Goal: Task Accomplishment & Management: Use online tool/utility

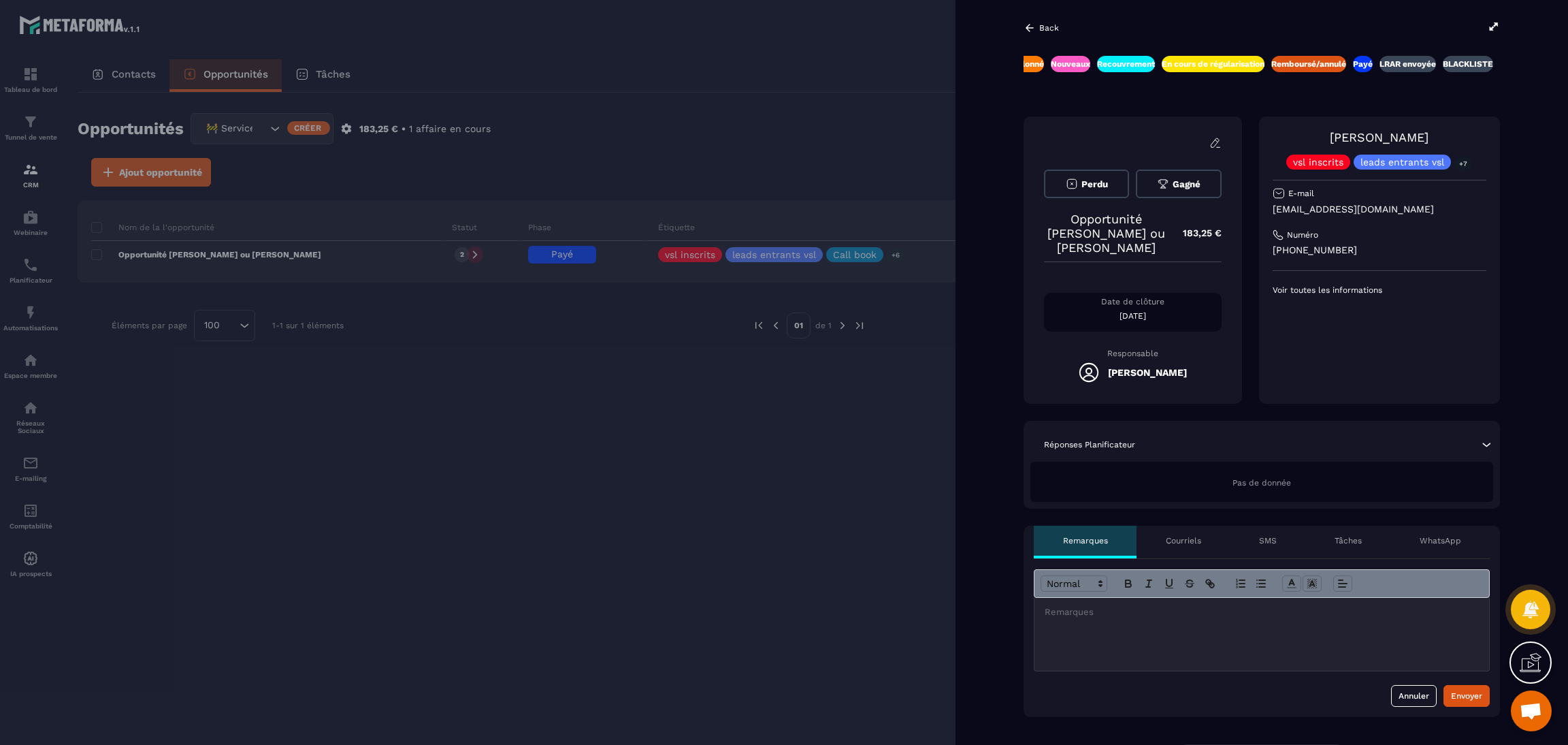
click at [572, 387] on div at bounding box center [784, 372] width 1568 height 745
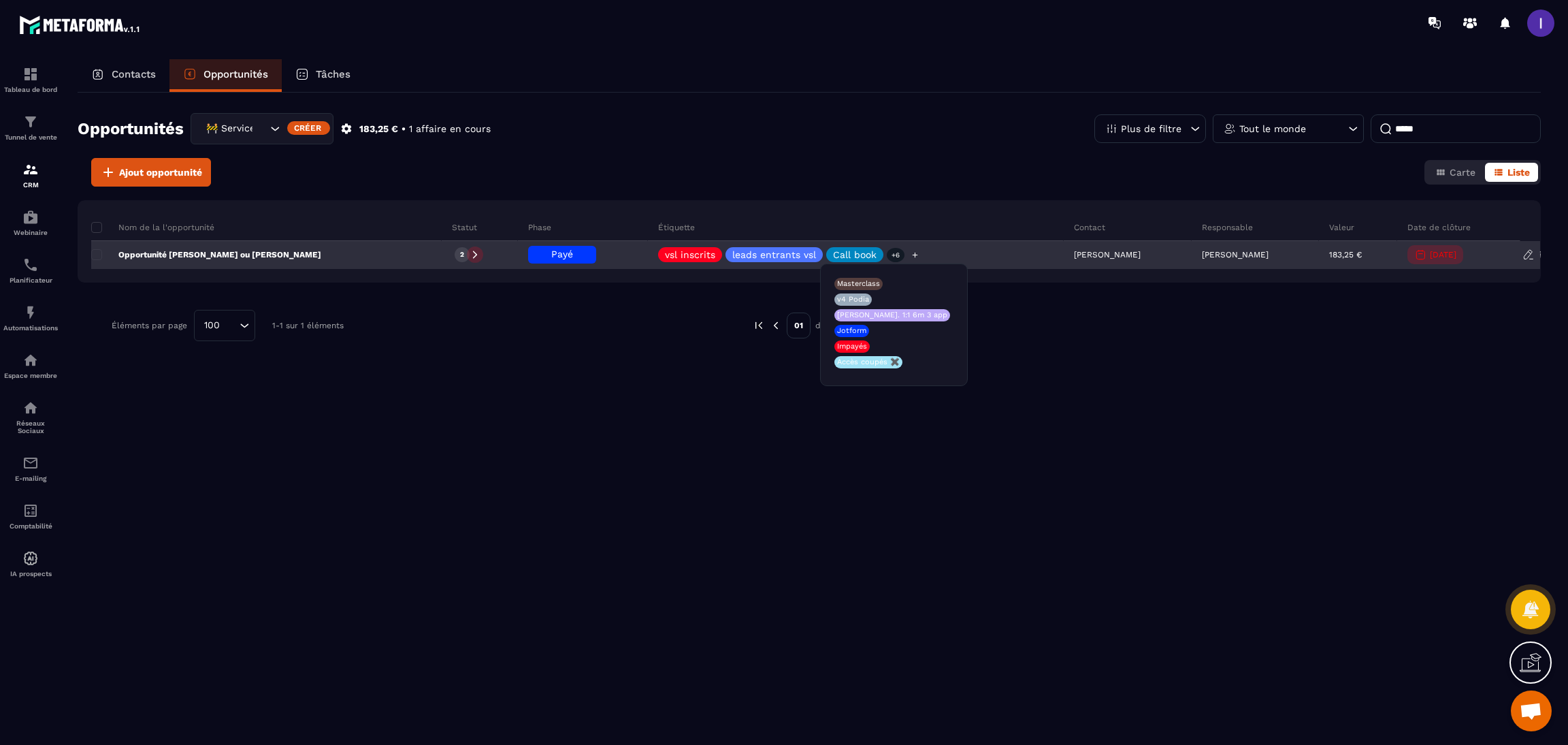
click at [886, 253] on p "+6" at bounding box center [895, 254] width 18 height 14
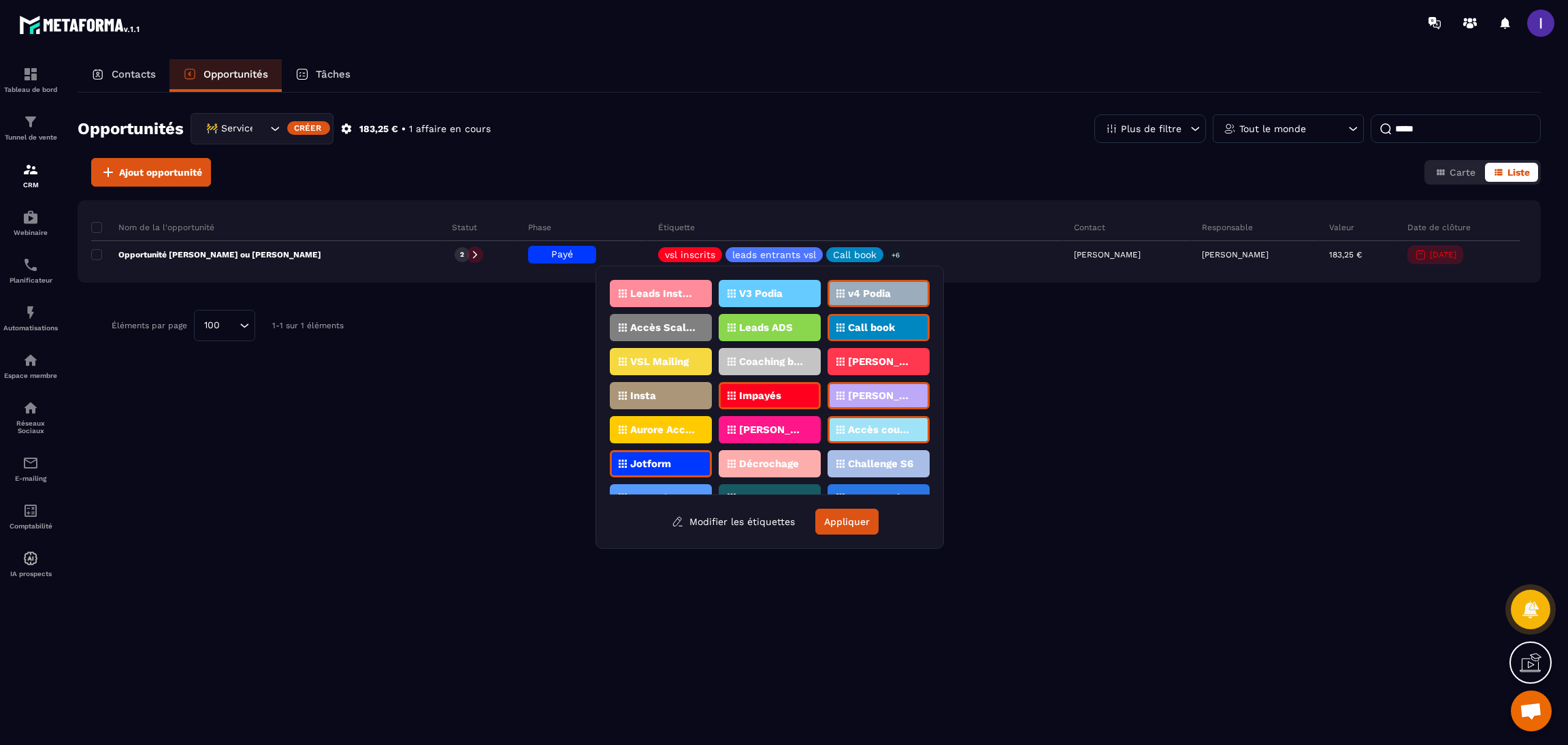
scroll to position [102, 0]
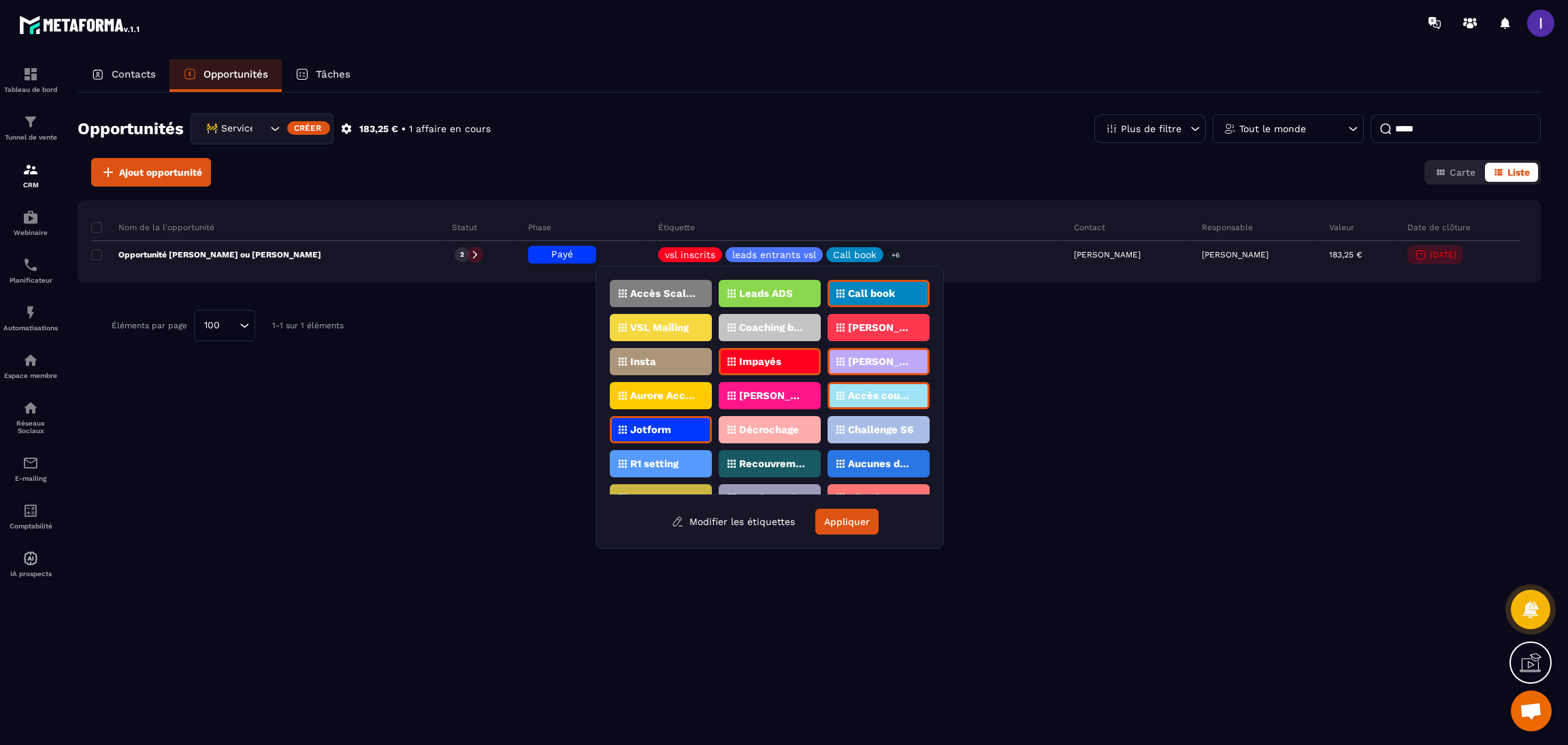
click at [858, 391] on p "Accès coupés ✖️" at bounding box center [881, 396] width 66 height 9
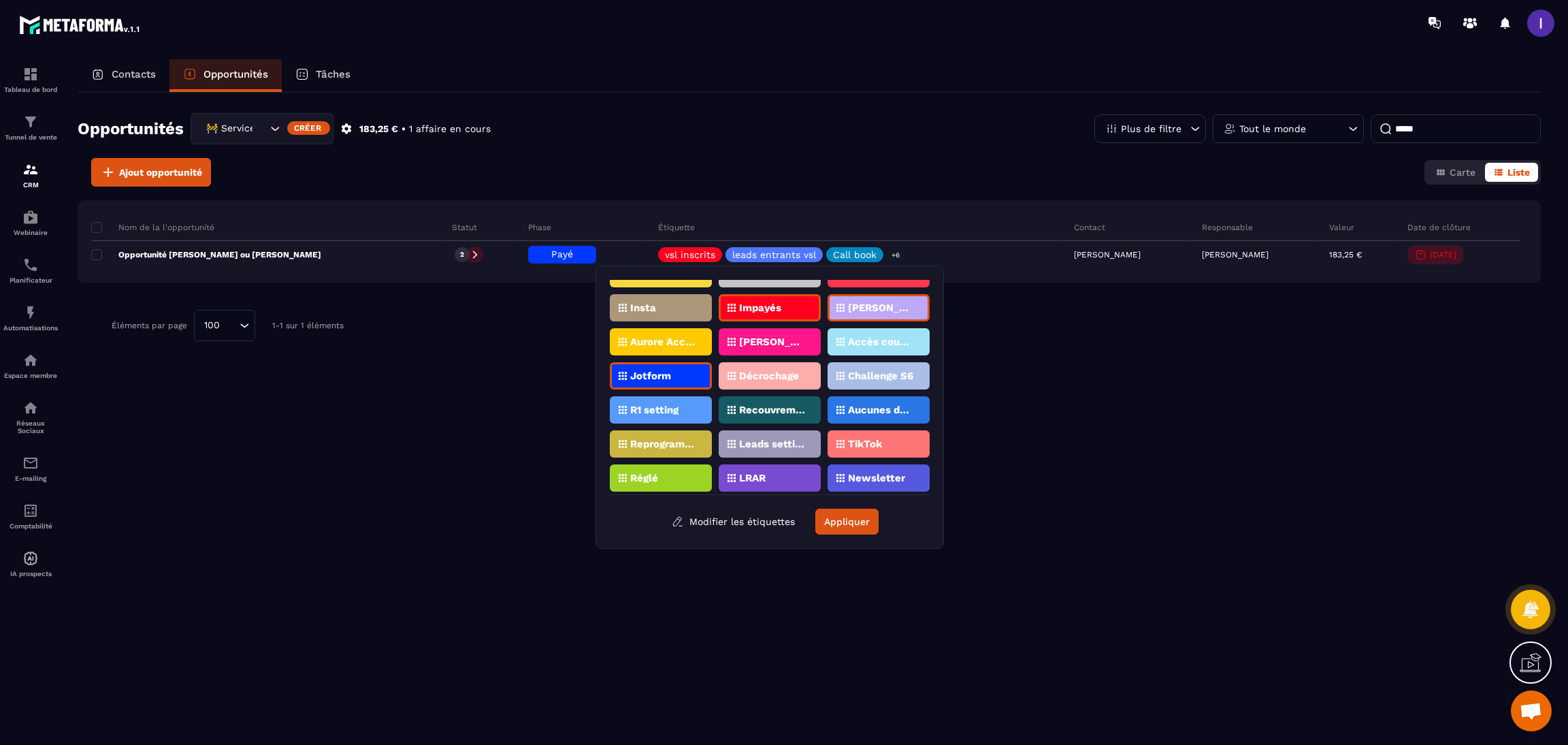
scroll to position [0, 0]
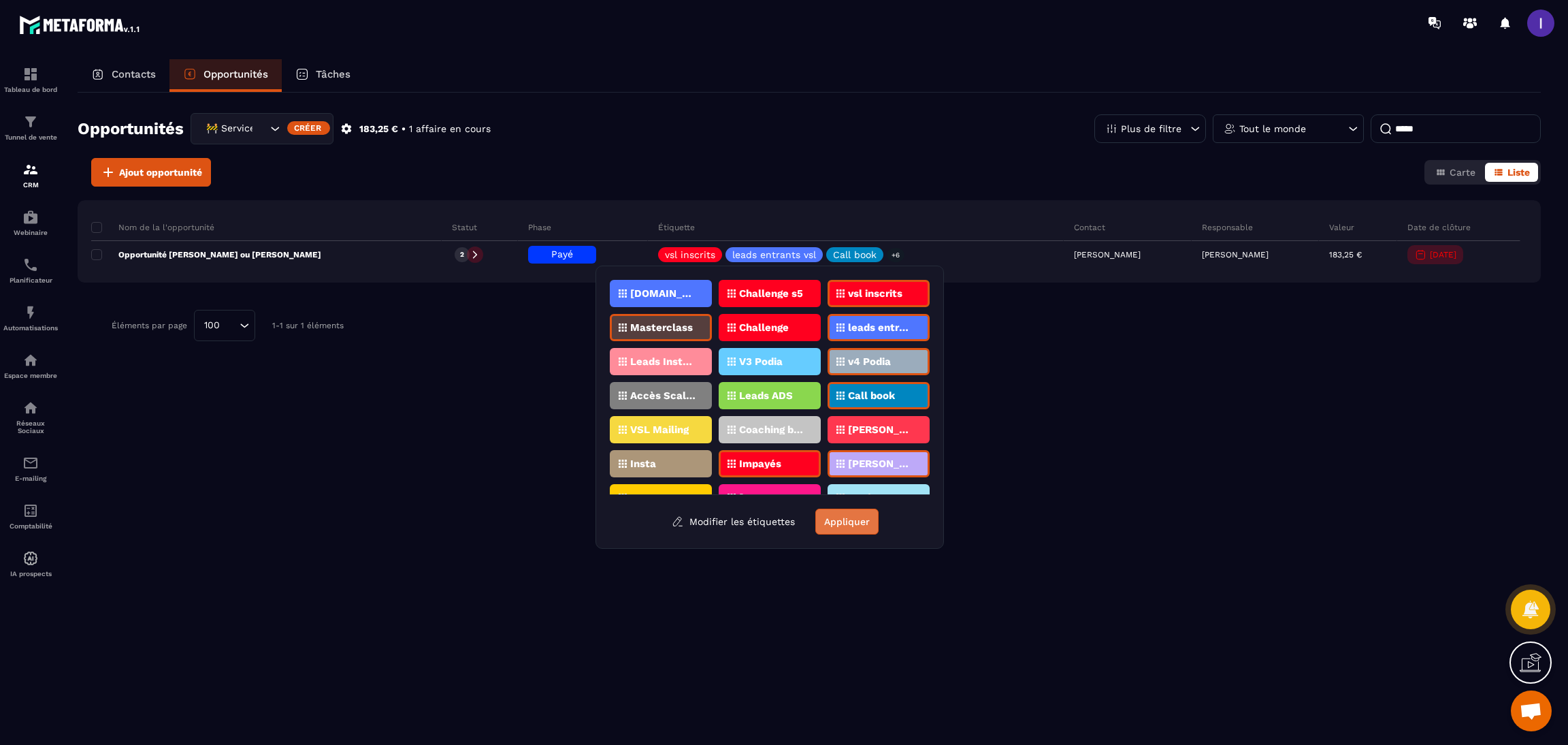
click at [870, 522] on button "Appliquer" at bounding box center [846, 520] width 63 height 25
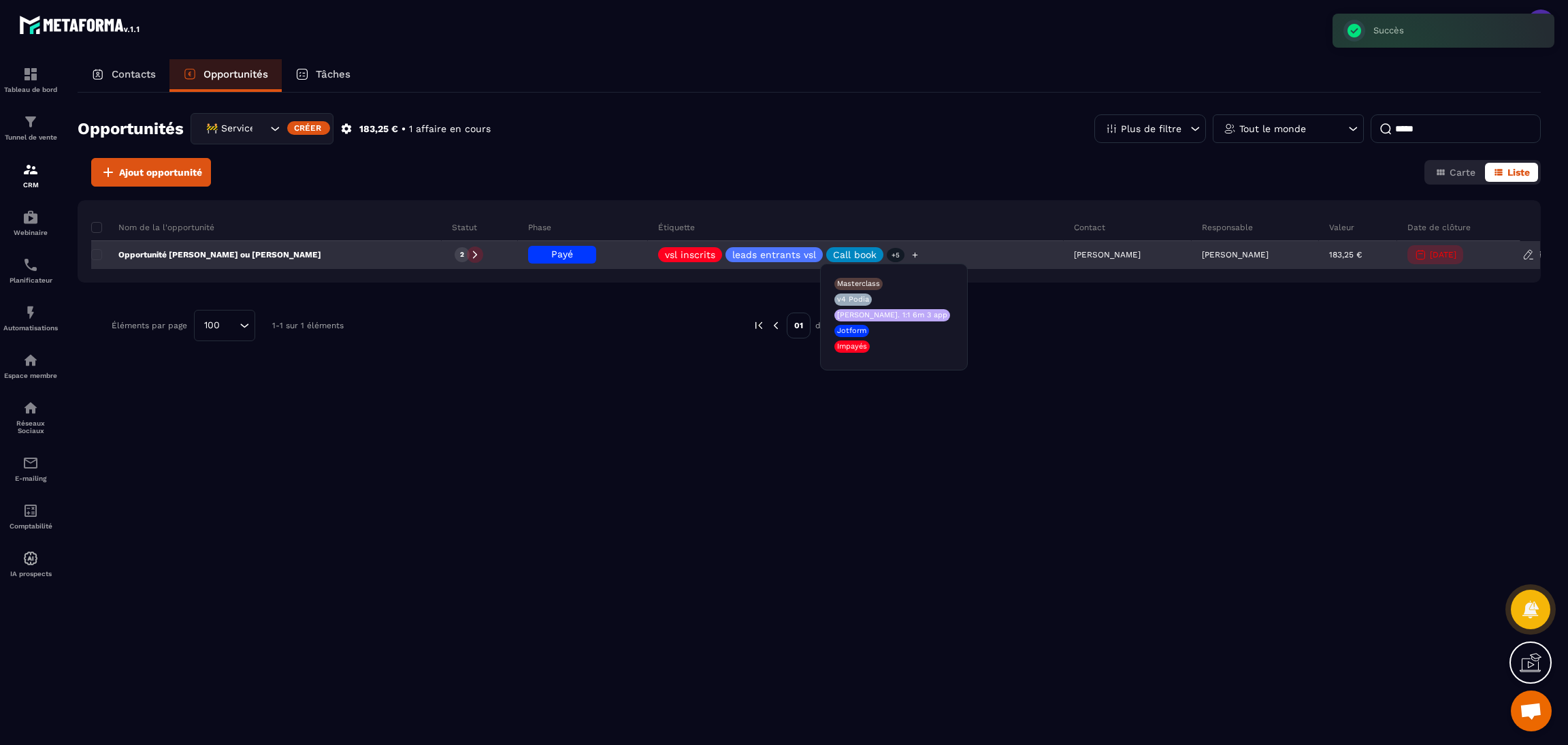
click at [887, 248] on p "+5" at bounding box center [895, 254] width 18 height 14
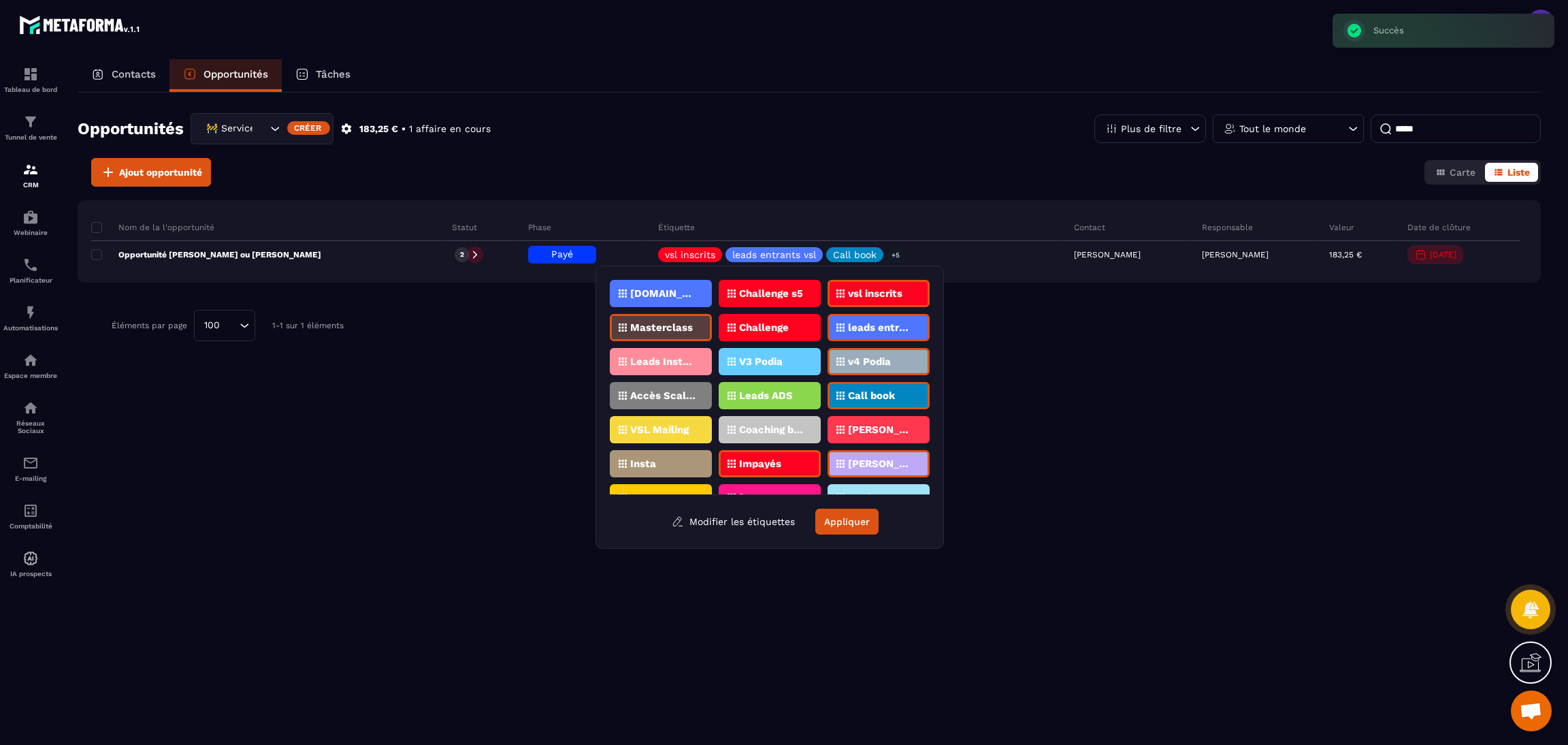
click at [760, 459] on p "Impayés" at bounding box center [760, 464] width 42 height 9
click at [840, 526] on button "Appliquer" at bounding box center [846, 520] width 63 height 25
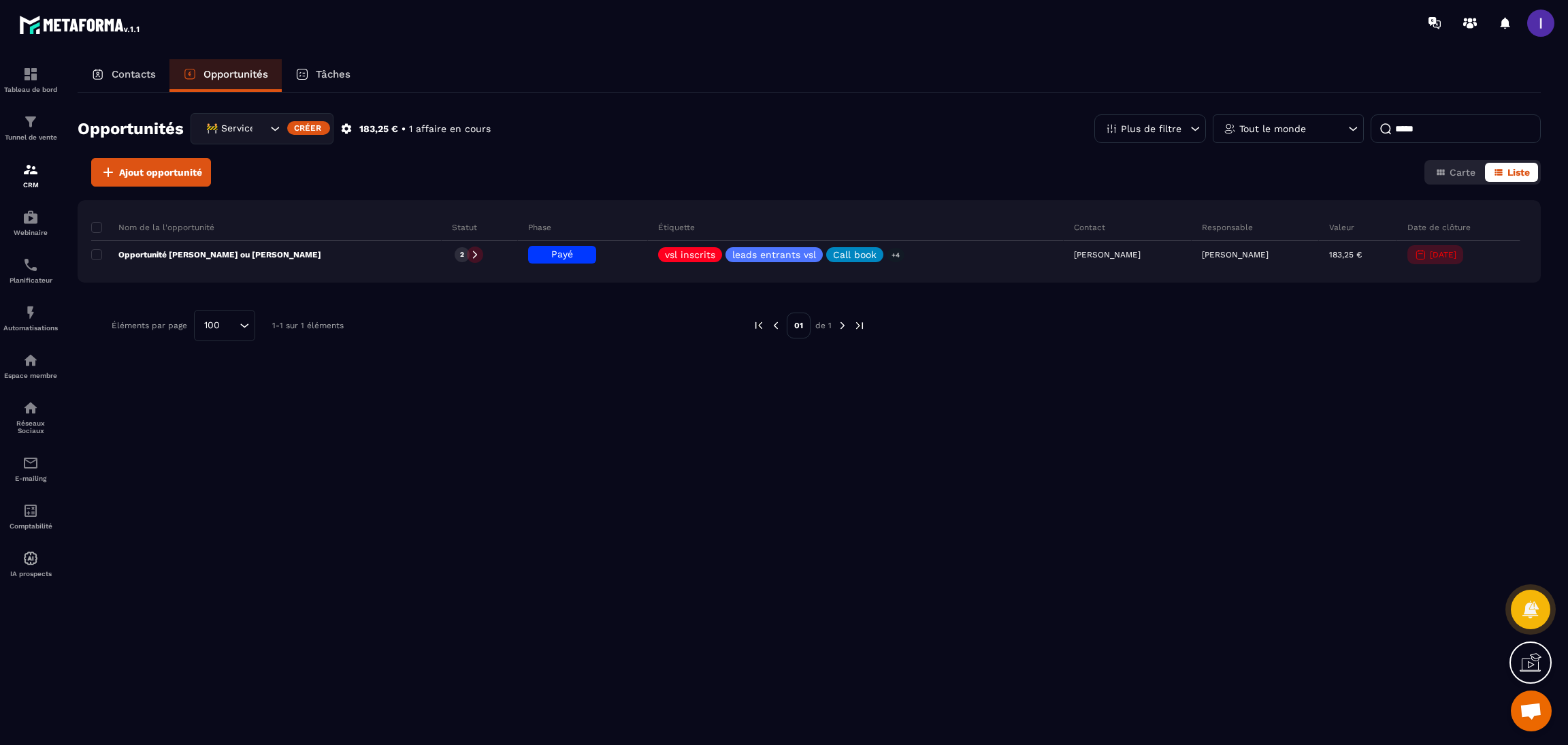
click at [260, 118] on div "🚧 Service Client" at bounding box center [261, 128] width 143 height 31
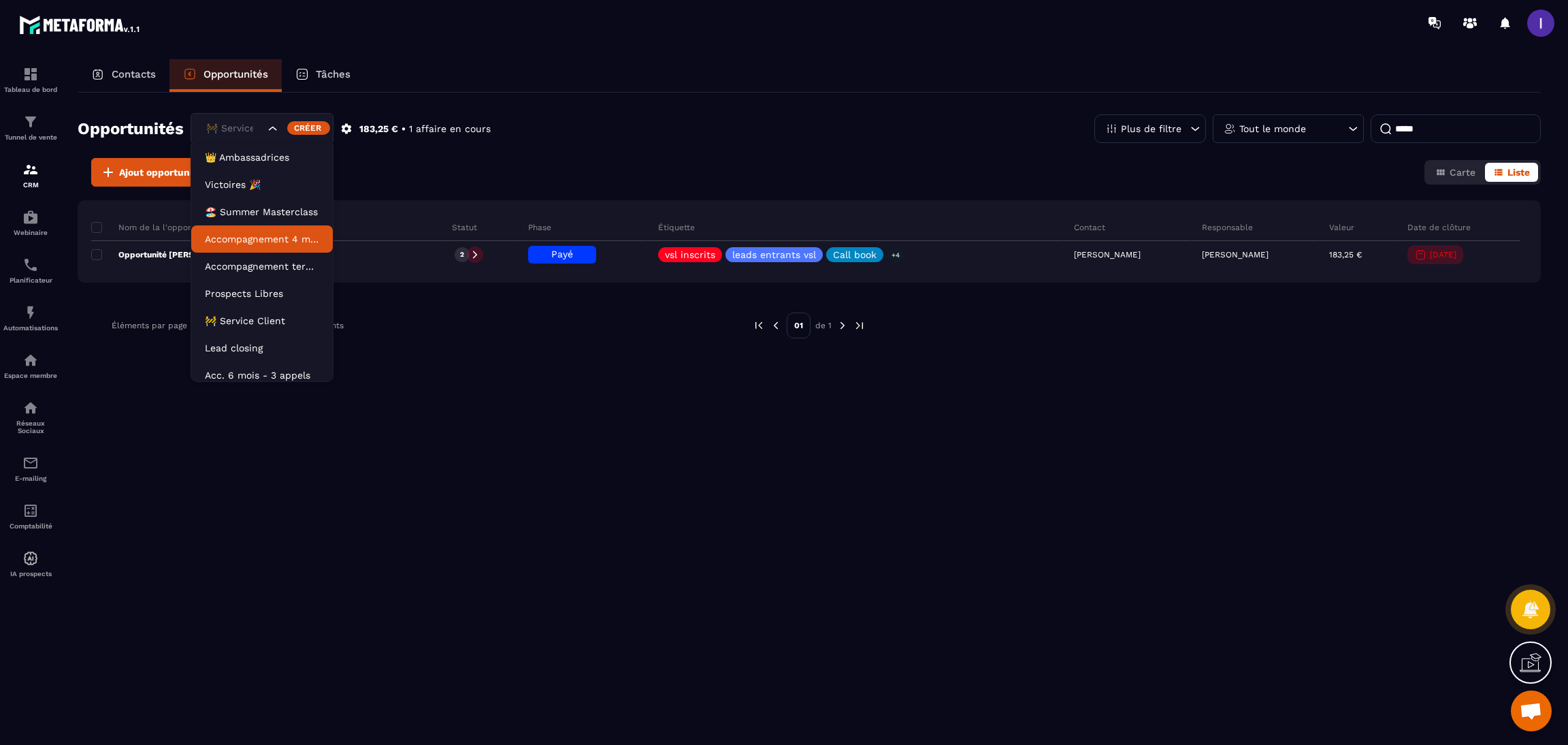
click at [279, 227] on li "Accompagnement 4 mois" at bounding box center [262, 239] width 142 height 27
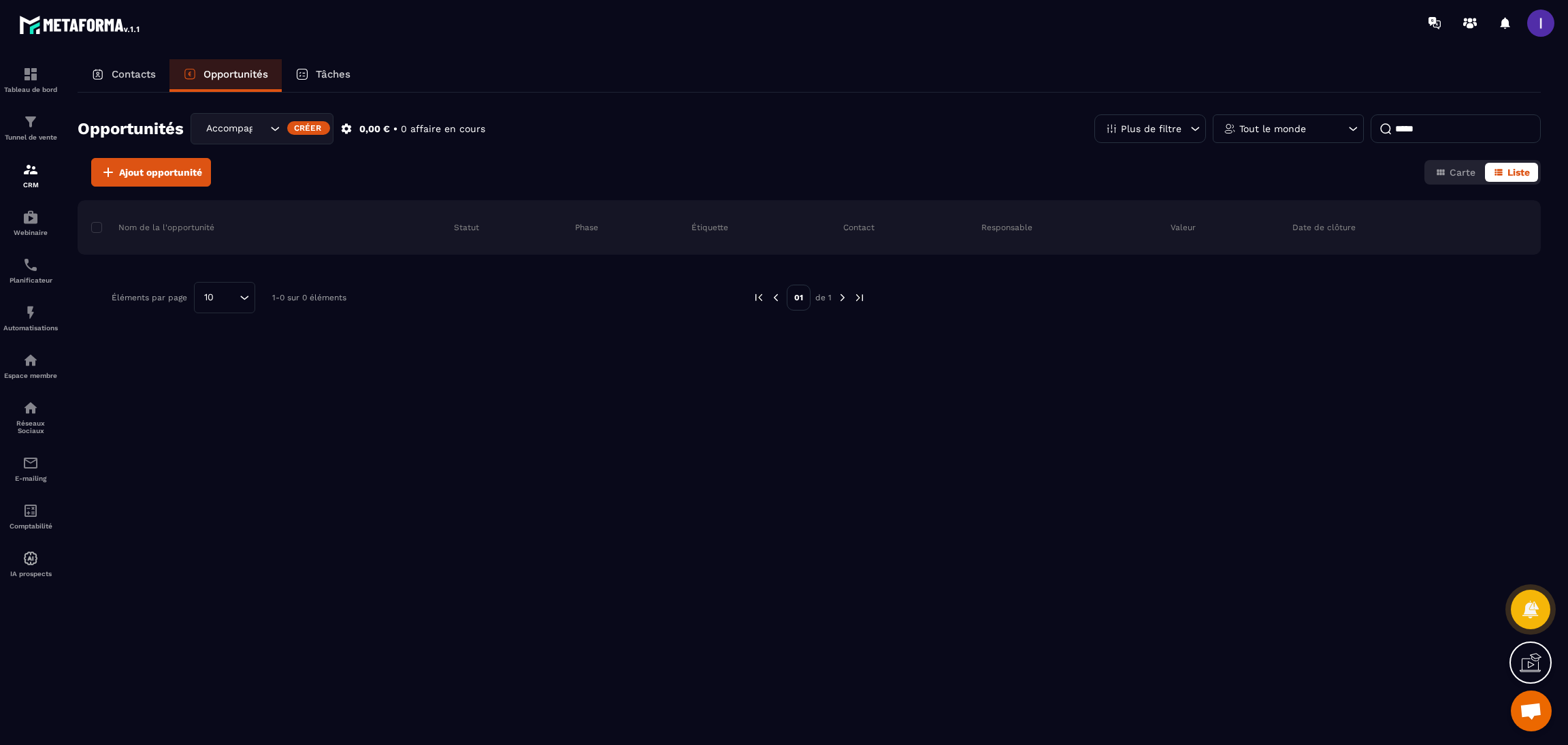
drag, startPoint x: 1442, startPoint y: 133, endPoint x: 1360, endPoint y: 128, distance: 82.2
click at [1368, 132] on div "Plus de filtre Tout le monde *****" at bounding box center [1317, 128] width 447 height 28
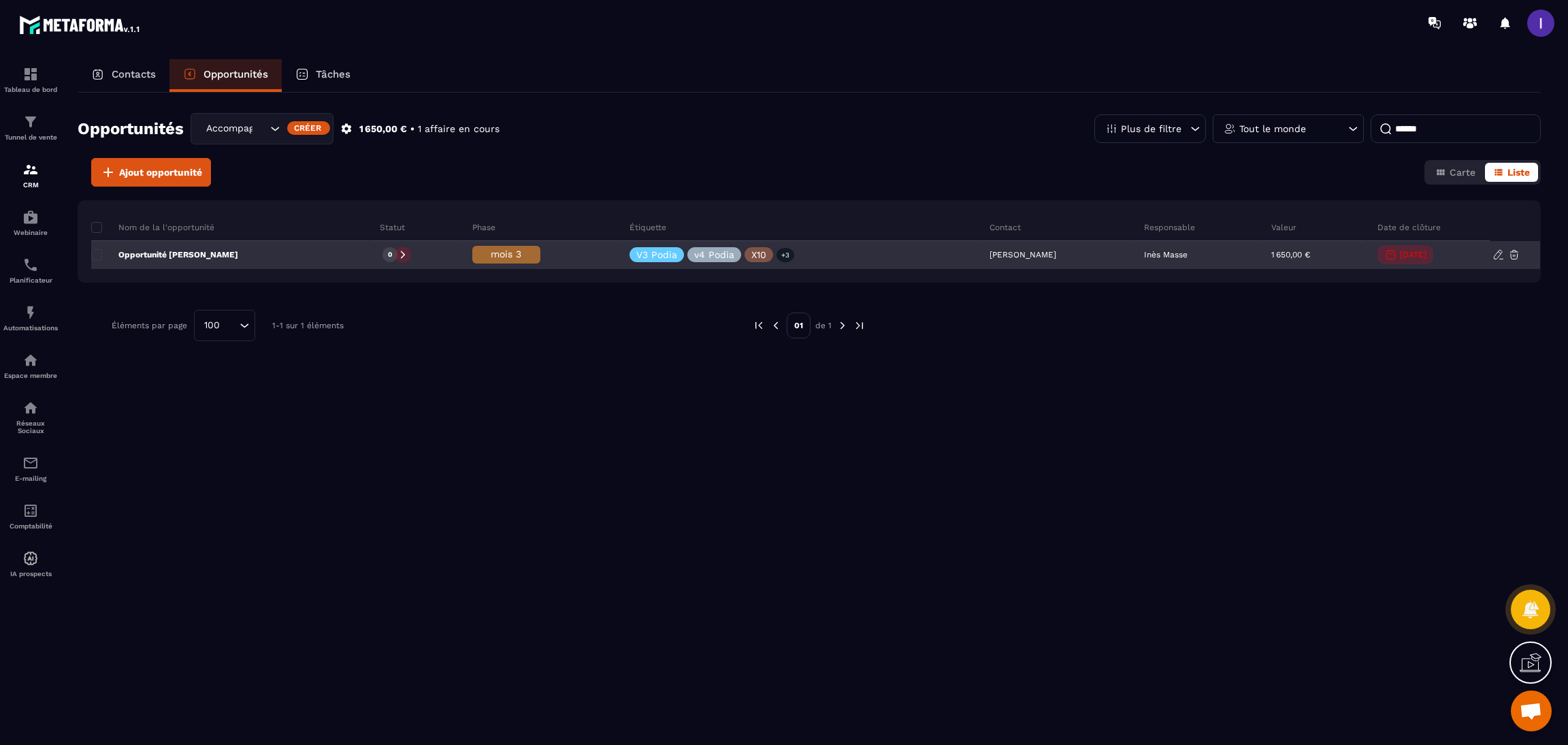
click at [491, 252] on span "mois 3" at bounding box center [506, 254] width 30 height 11
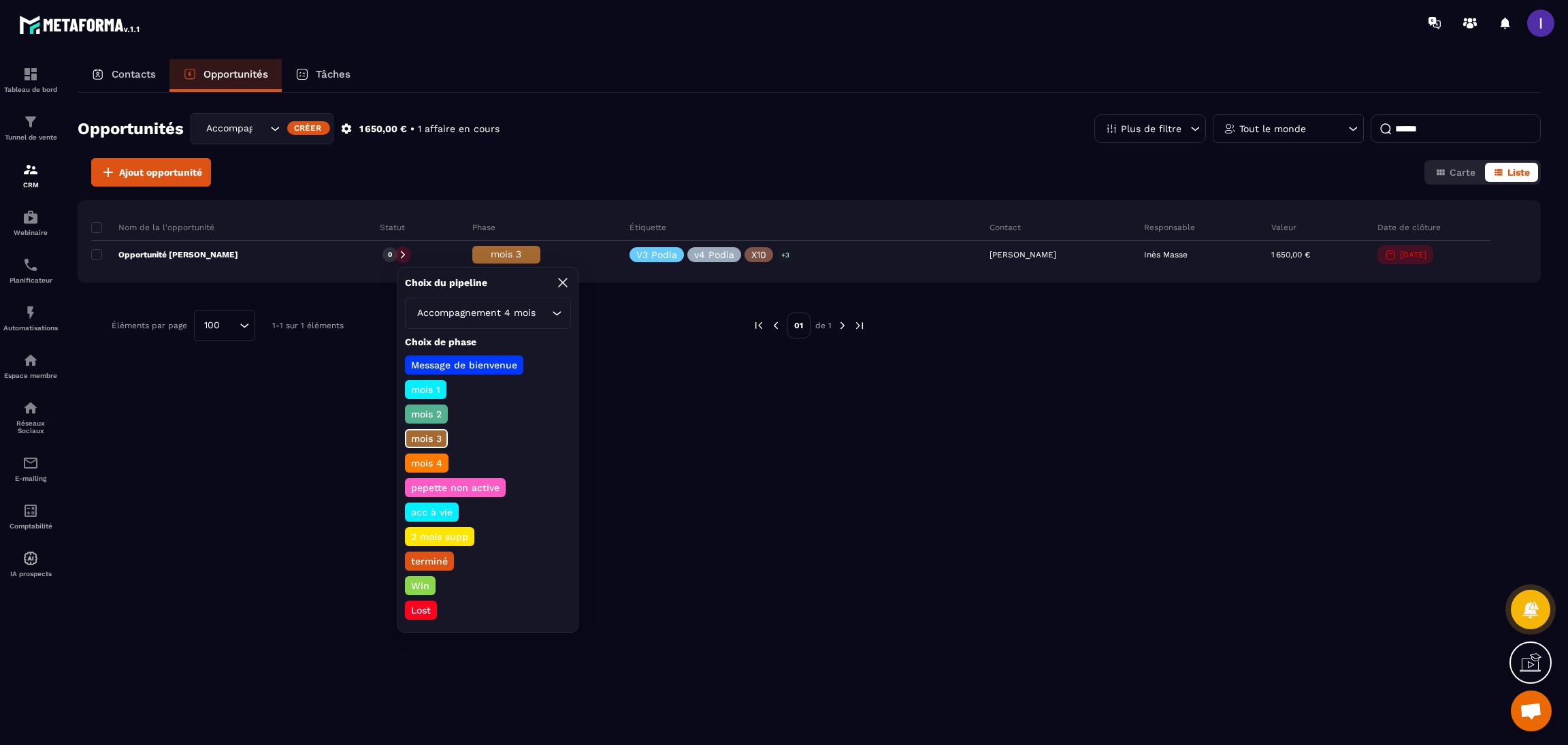
click at [422, 466] on div "Message de bienvenue mois 1 mois 2 mois 3 mois 4 pepette non active acc à vie 2…" at bounding box center [488, 487] width 166 height 264
click at [431, 461] on p "mois 4" at bounding box center [426, 463] width 35 height 13
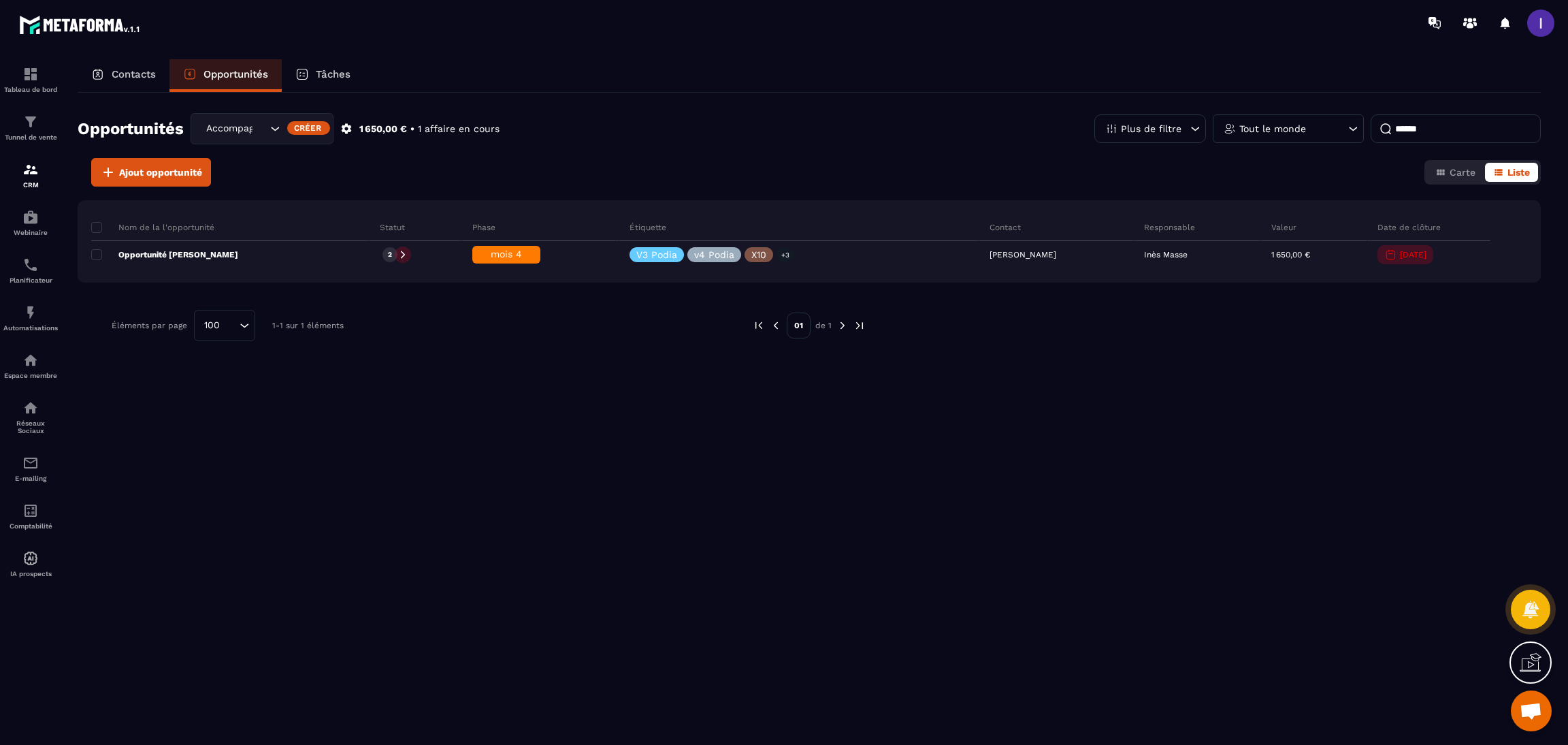
drag, startPoint x: 1447, startPoint y: 128, endPoint x: 1324, endPoint y: 174, distance: 131.3
click at [1324, 174] on div "Opportunités Accompagnement 4 mois Créer 1 650,00 € • 1 affaire en cours Plus d…" at bounding box center [809, 417] width 1463 height 650
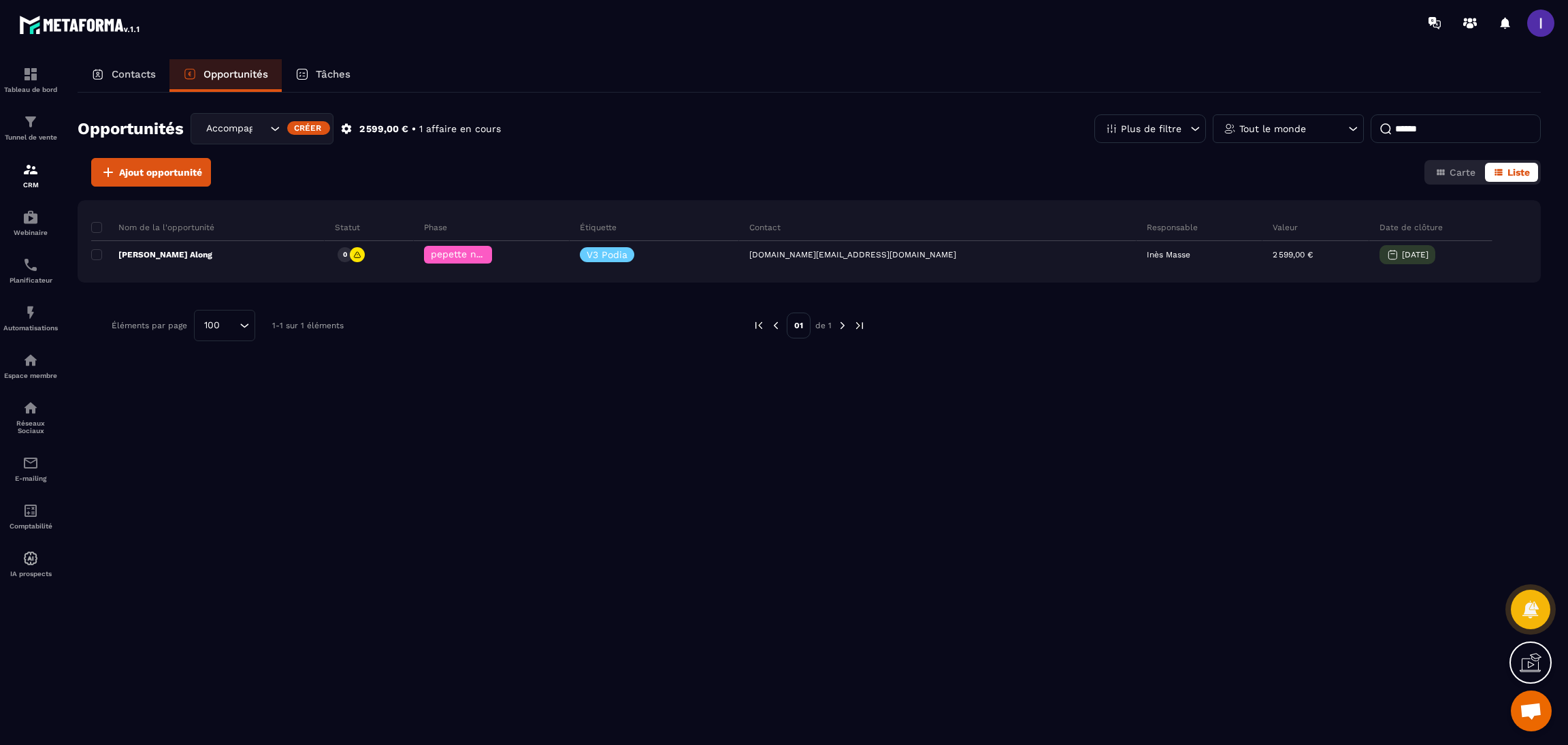
type input "*******"
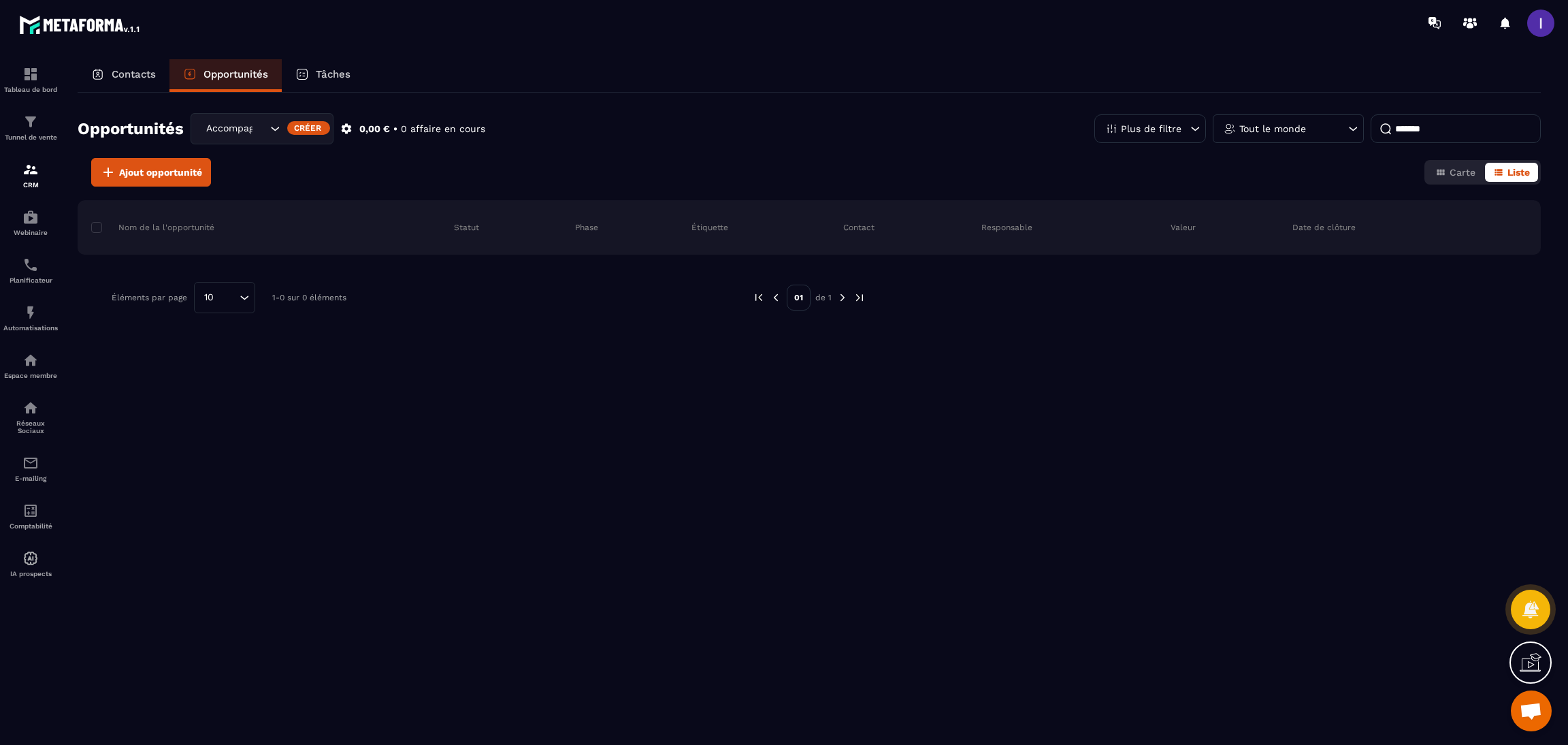
drag, startPoint x: 1450, startPoint y: 123, endPoint x: 1304, endPoint y: 130, distance: 146.2
click at [1304, 130] on div "Plus de filtre Tout le monde *******" at bounding box center [1317, 128] width 447 height 28
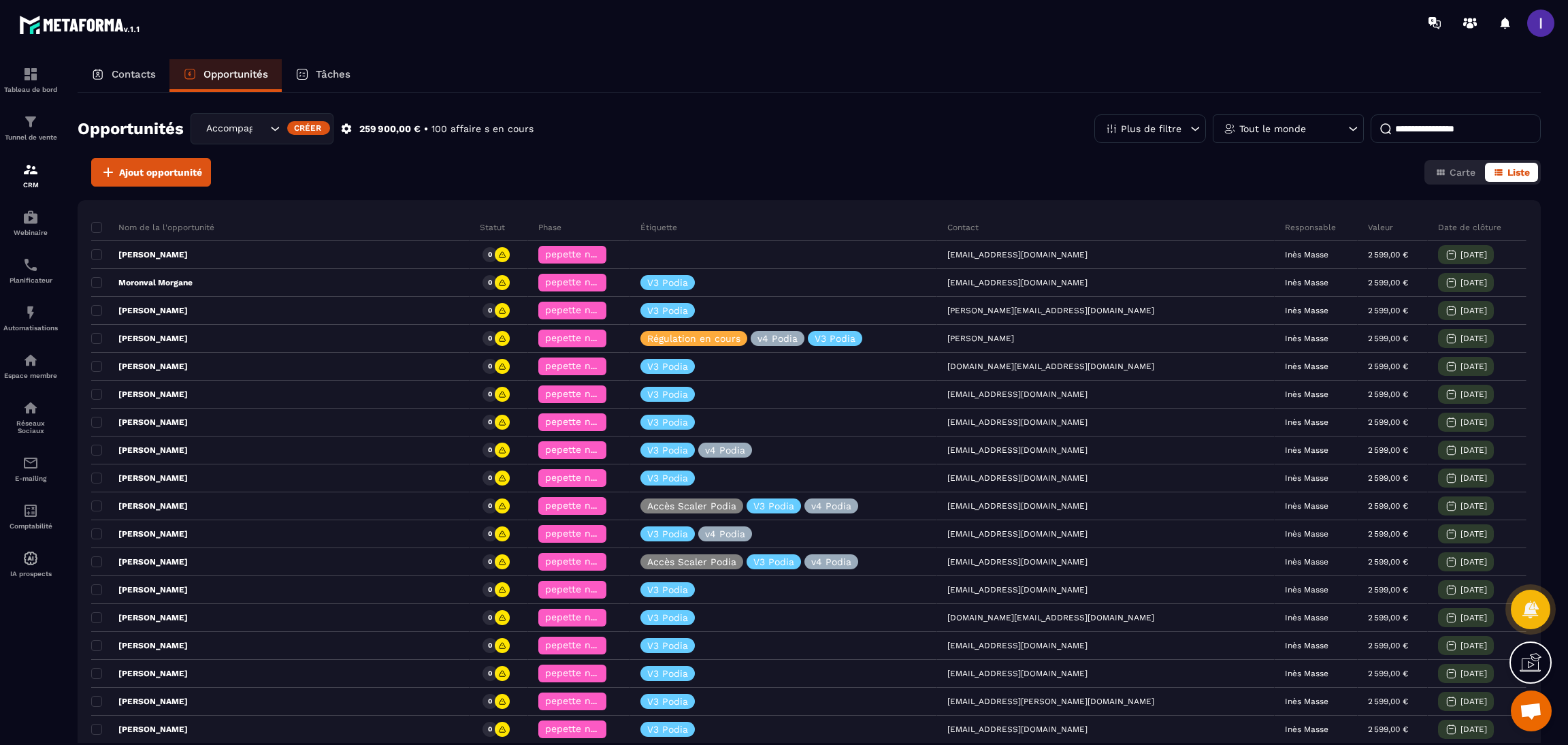
click at [271, 144] on div "Accompagnement 4 mois" at bounding box center [261, 128] width 143 height 31
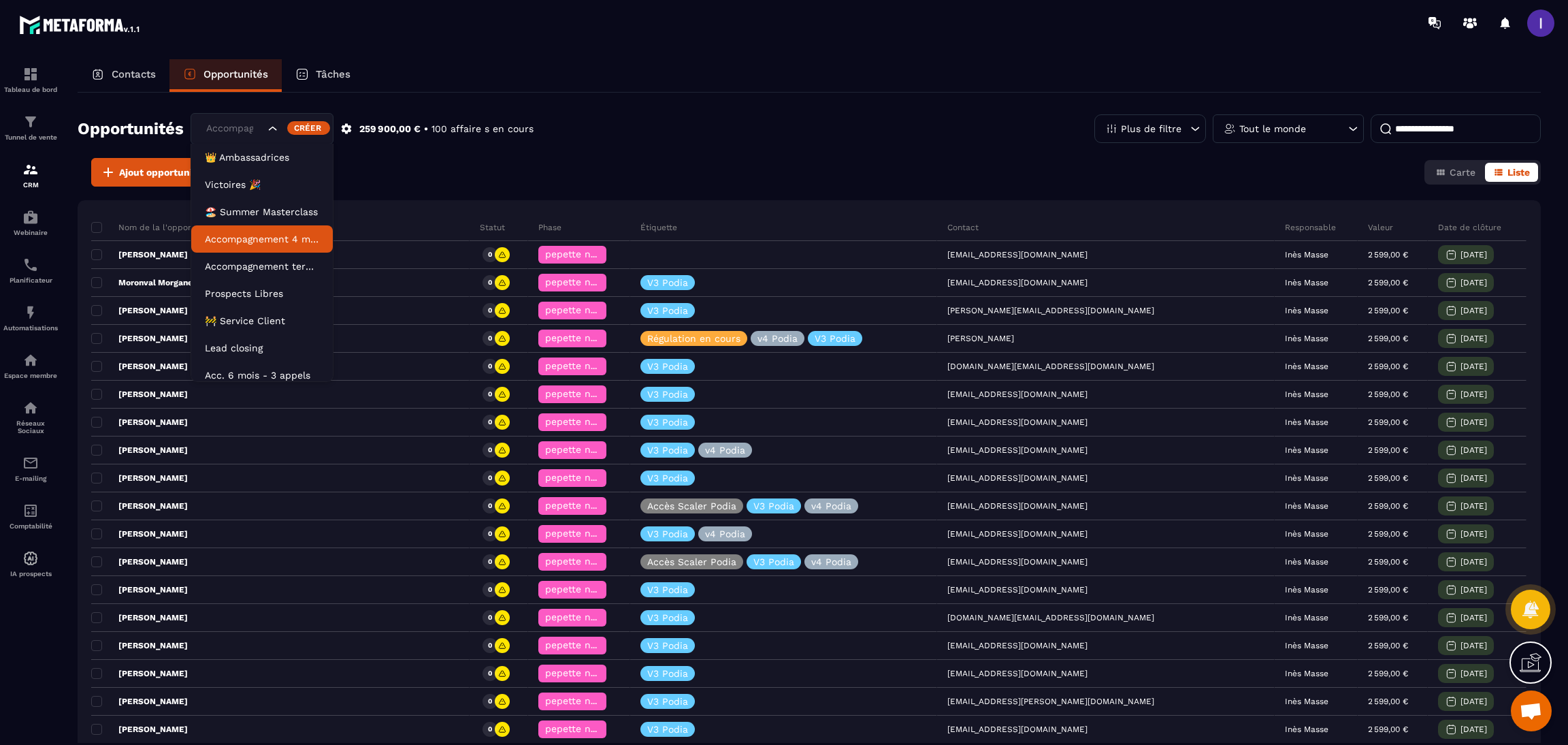
click at [273, 134] on icon "Search for option" at bounding box center [273, 128] width 13 height 13
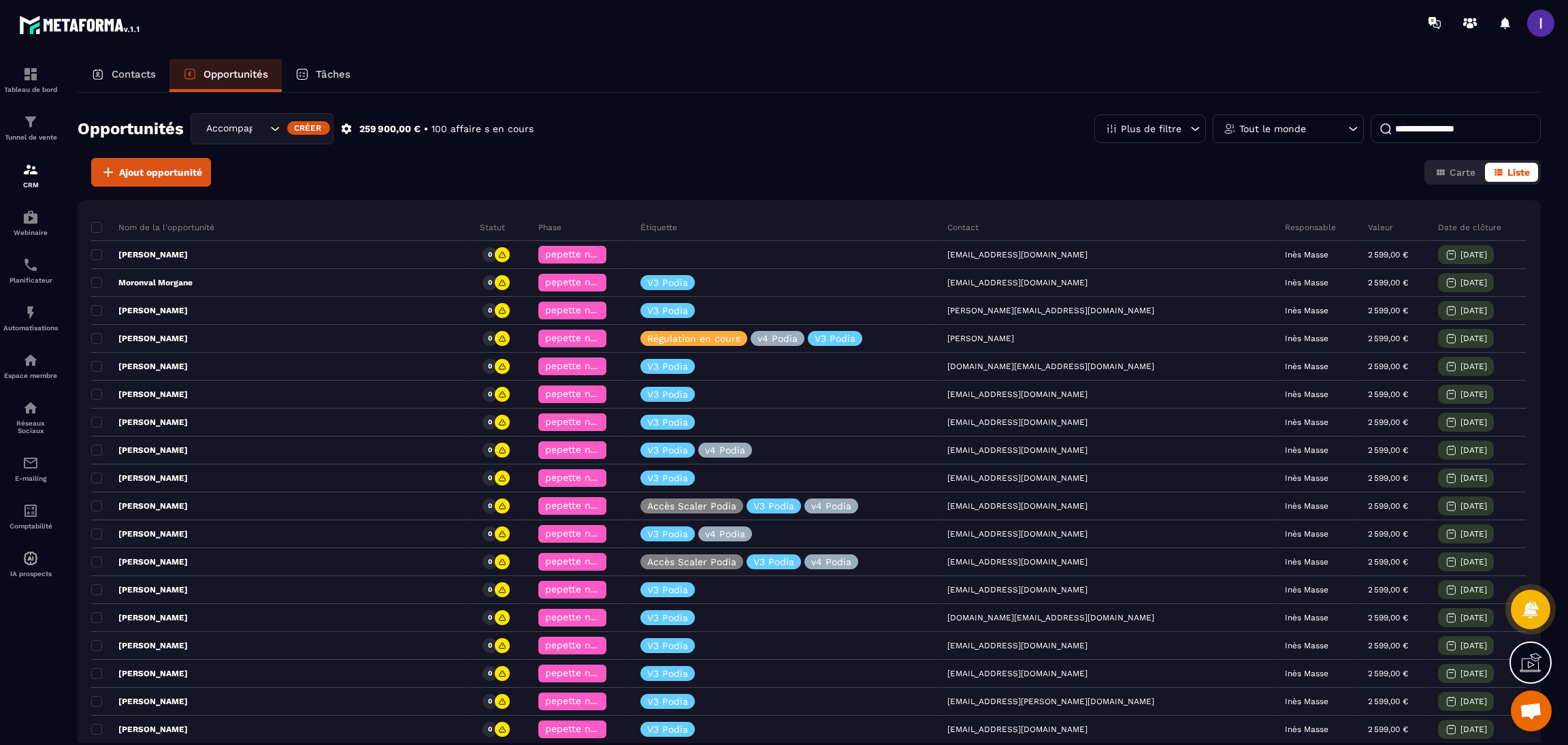
click at [1437, 123] on input at bounding box center [1456, 128] width 170 height 28
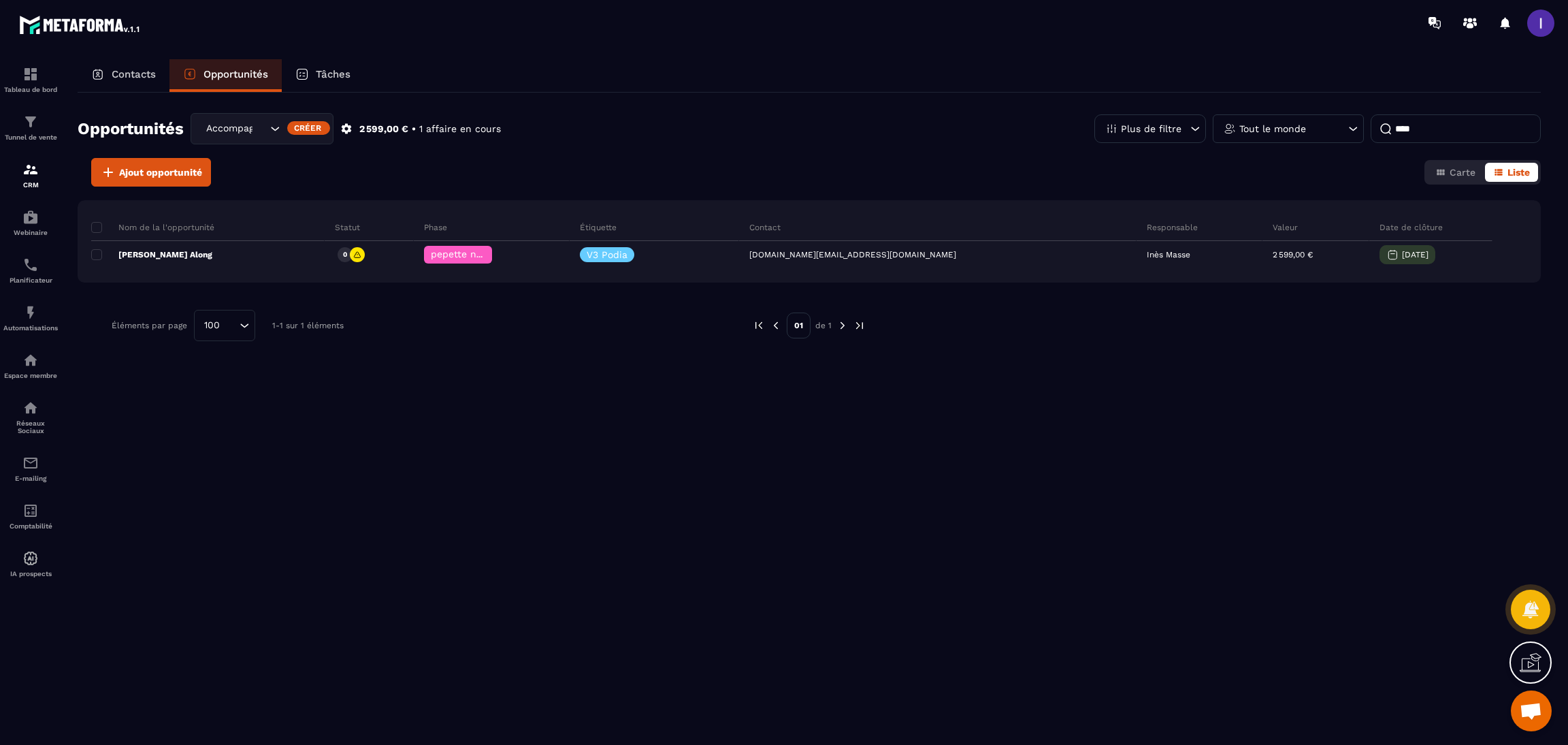
drag, startPoint x: 1431, startPoint y: 128, endPoint x: 1104, endPoint y: 122, distance: 327.1
click at [1104, 122] on div "Plus de filtre Tout le monde ****" at bounding box center [1317, 128] width 447 height 28
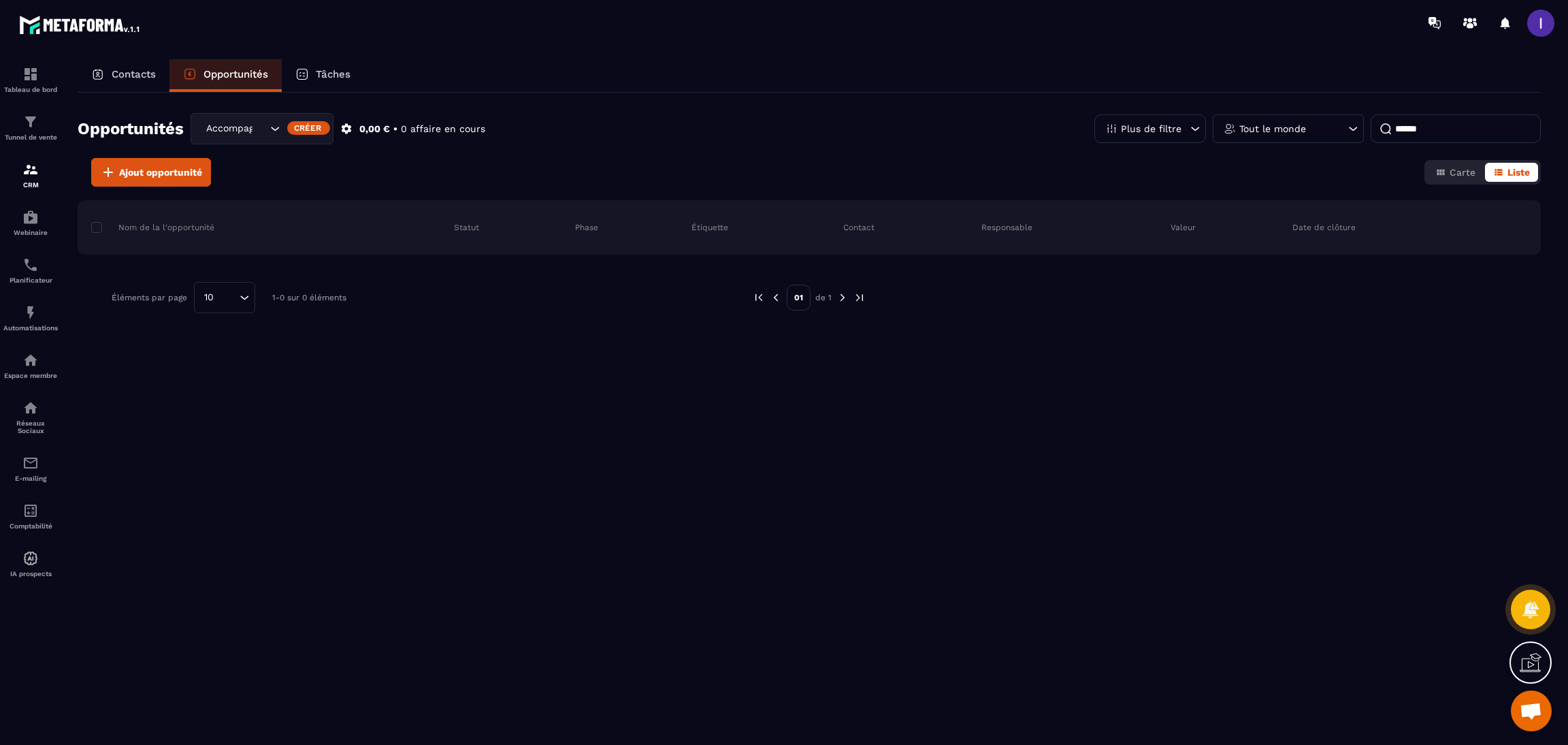
type input "*******"
